Goal: Task Accomplishment & Management: Complete application form

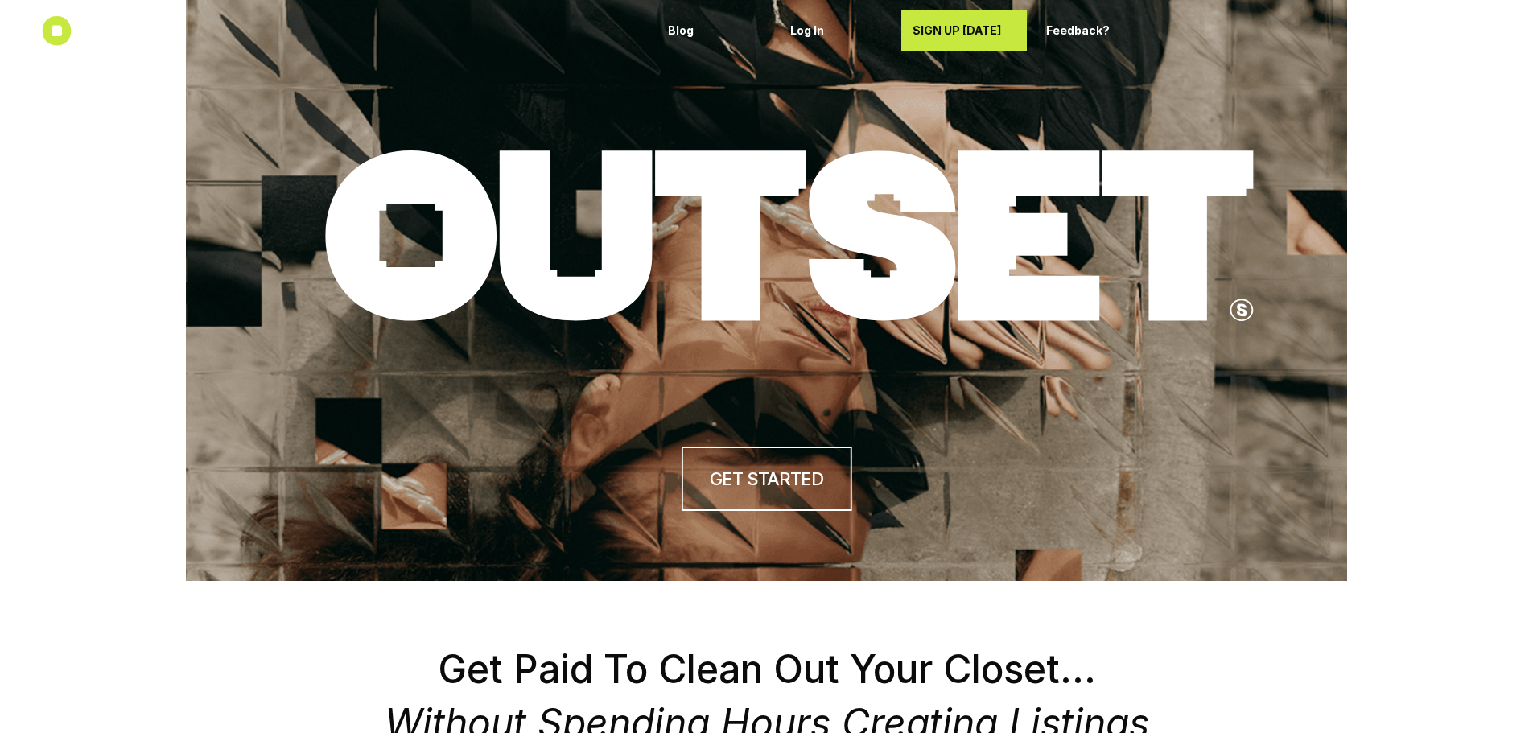
click at [1002, 49] on link "SIGN UP [DATE]" at bounding box center [964, 31] width 126 height 42
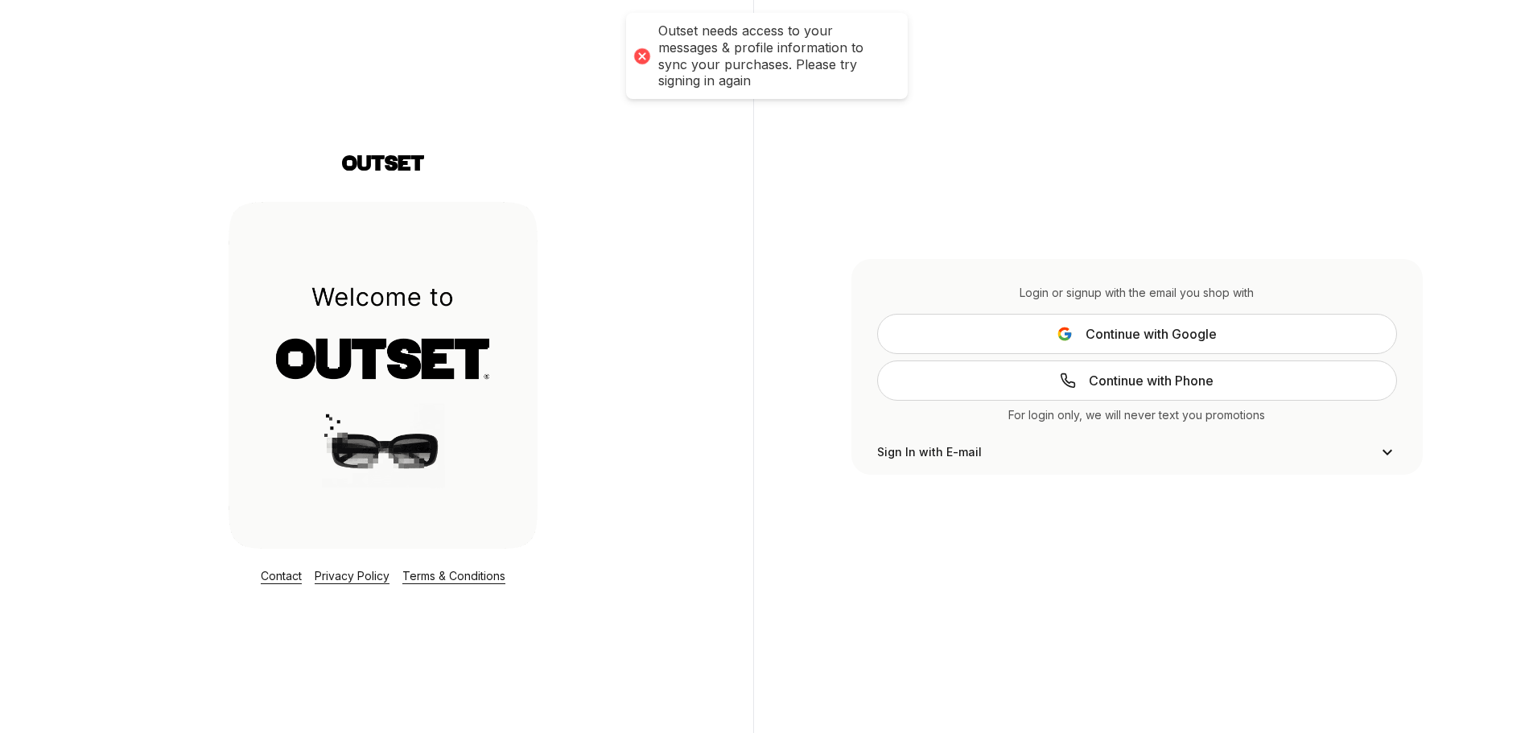
click at [1133, 340] on span "Continue with Google" at bounding box center [1150, 333] width 131 height 19
